Goal: Information Seeking & Learning: Learn about a topic

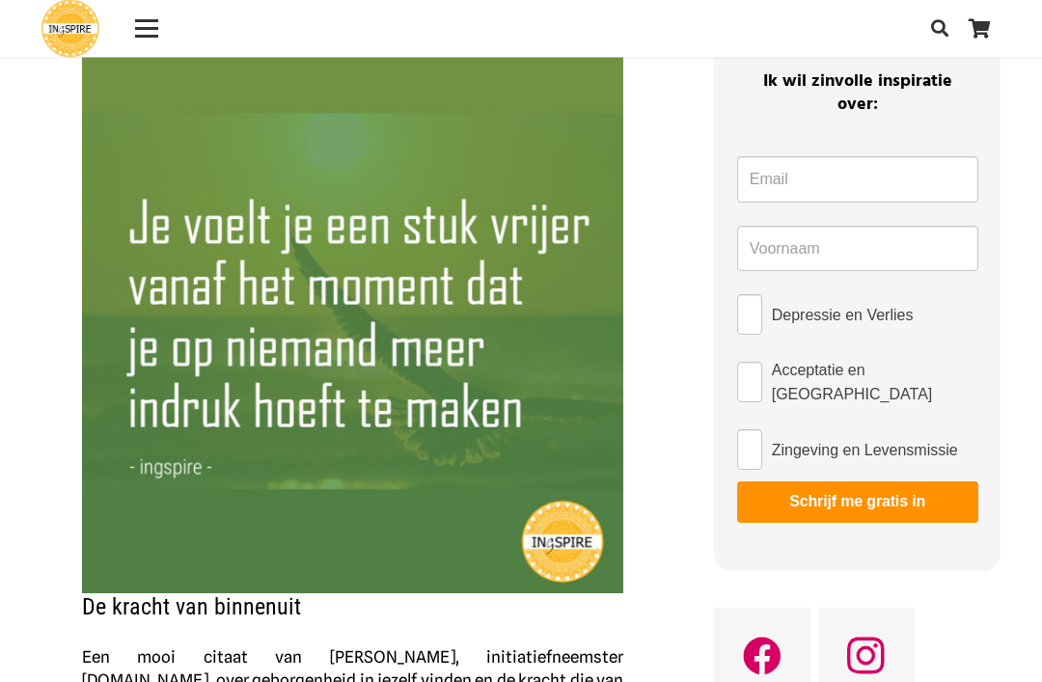
scroll to position [124, 0]
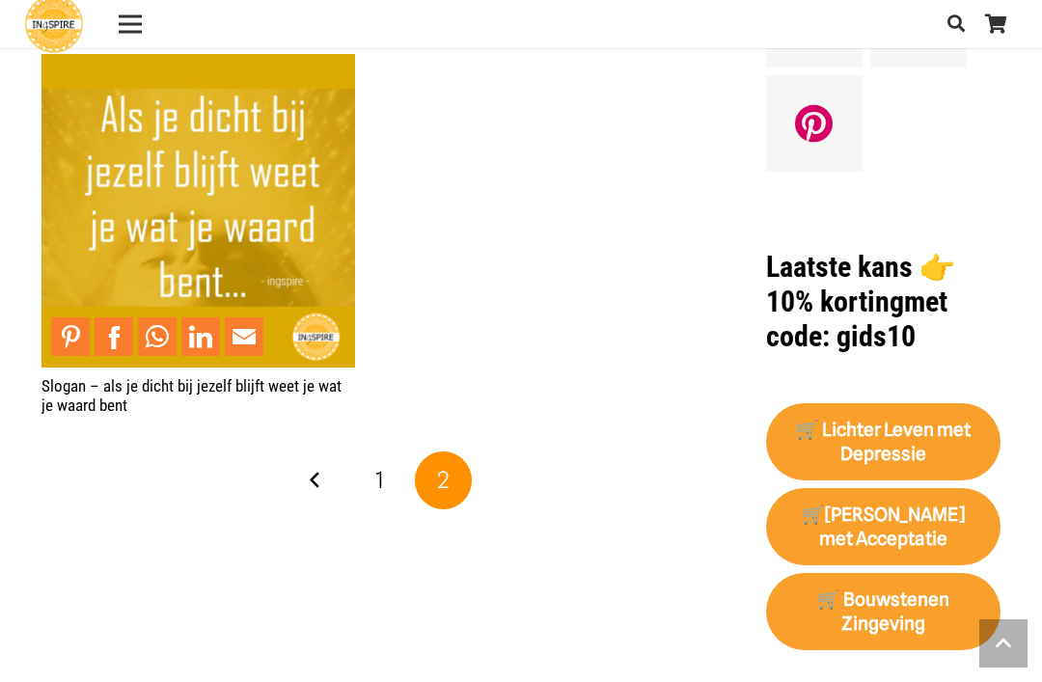
scroll to position [1531, 0]
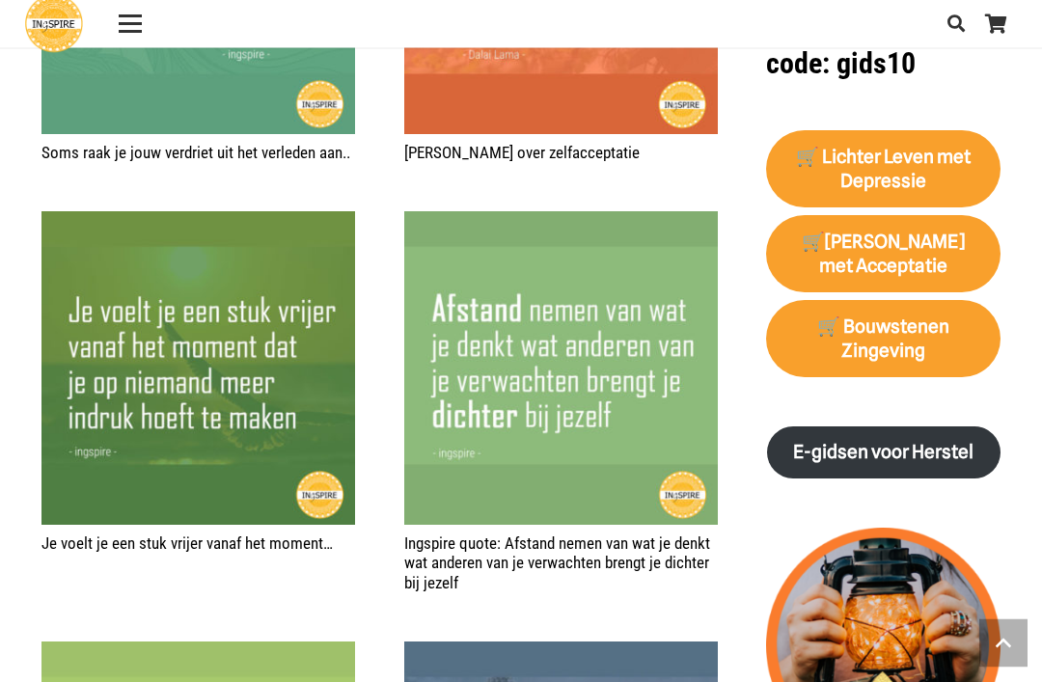
scroll to position [1834, 0]
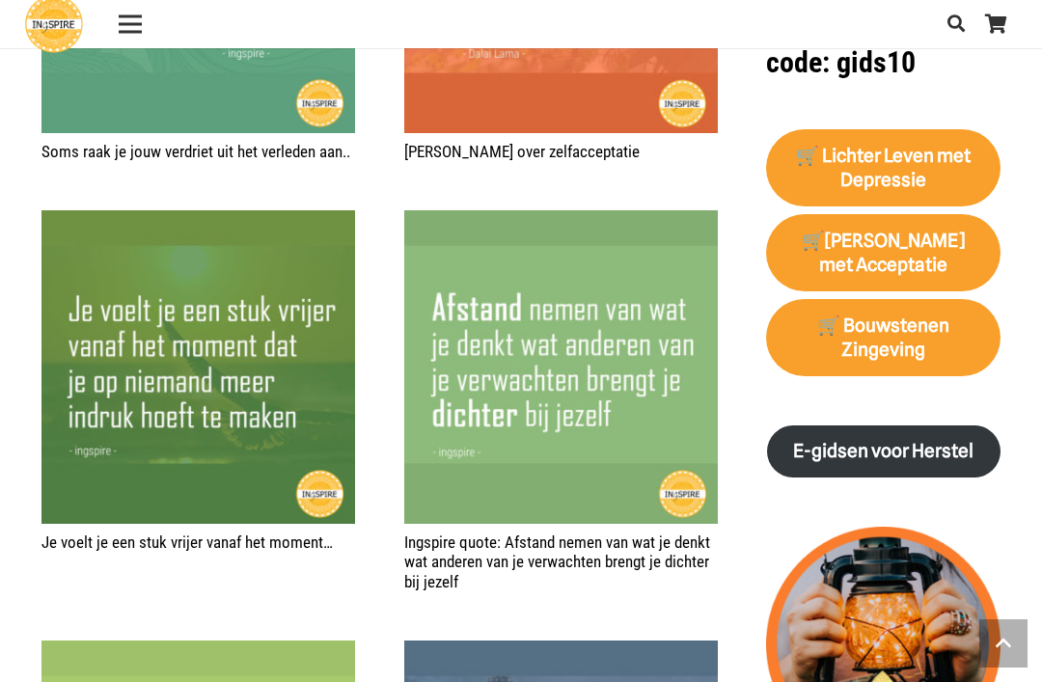
click at [576, 384] on img "Ingspire quote: Afstand nemen van wat je denkt wat anderen van je verwachten br…" at bounding box center [561, 367] width 314 height 314
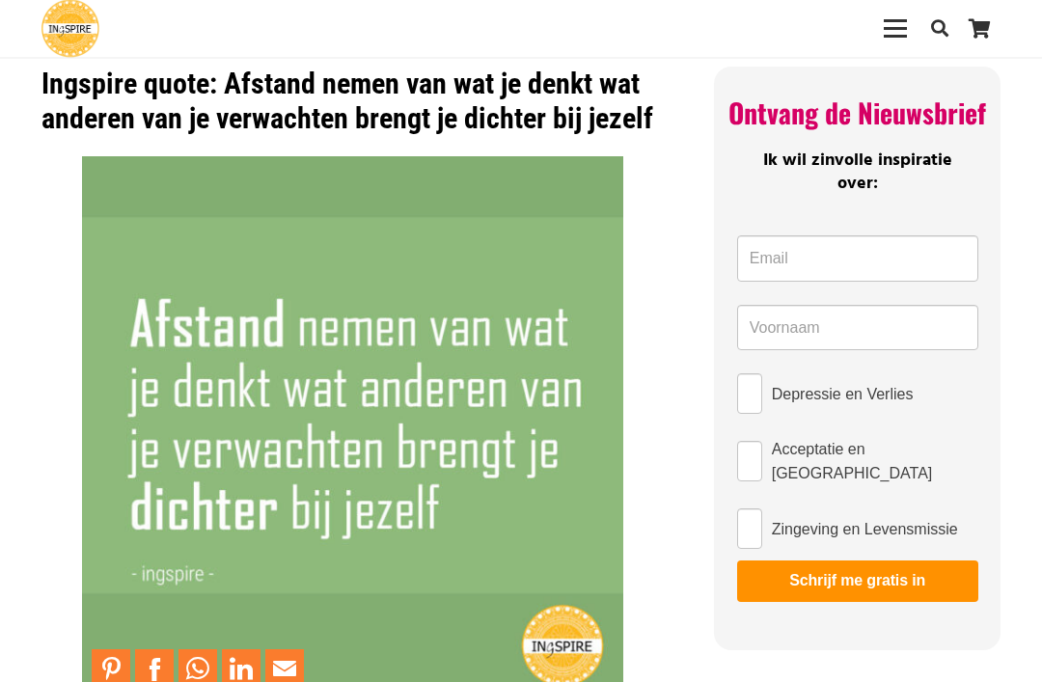
scroll to position [20, 0]
